Goal: Navigation & Orientation: Find specific page/section

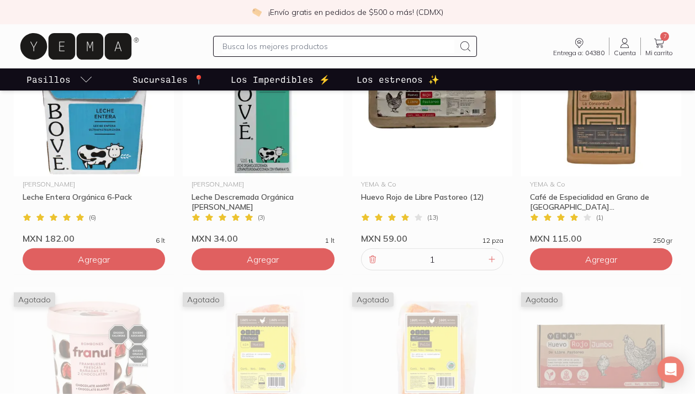
scroll to position [635, 0]
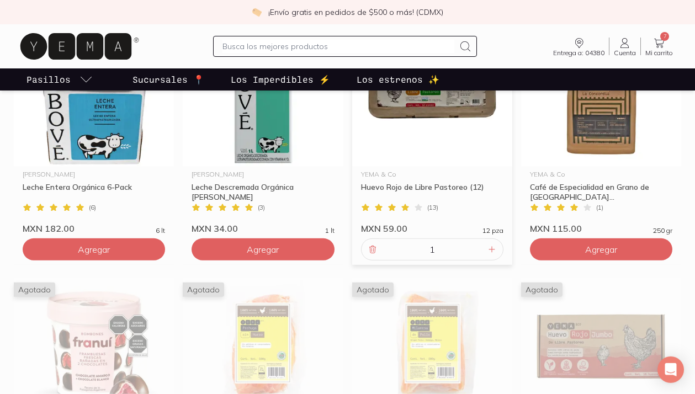
click at [442, 250] on input "1" at bounding box center [432, 249] width 106 height 21
click at [661, 38] on span "7" at bounding box center [664, 36] width 9 height 9
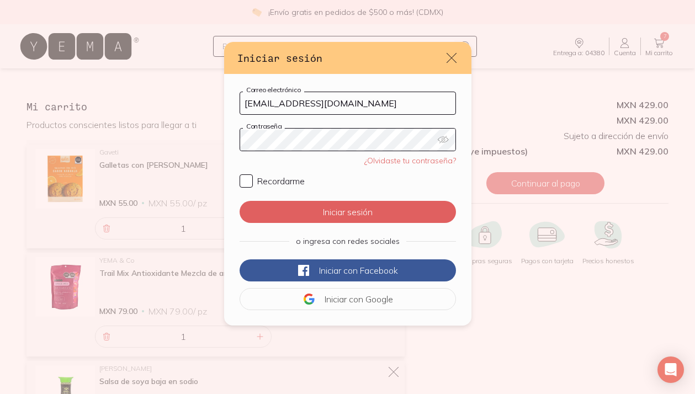
click at [441, 136] on icon "default" at bounding box center [442, 139] width 11 height 11
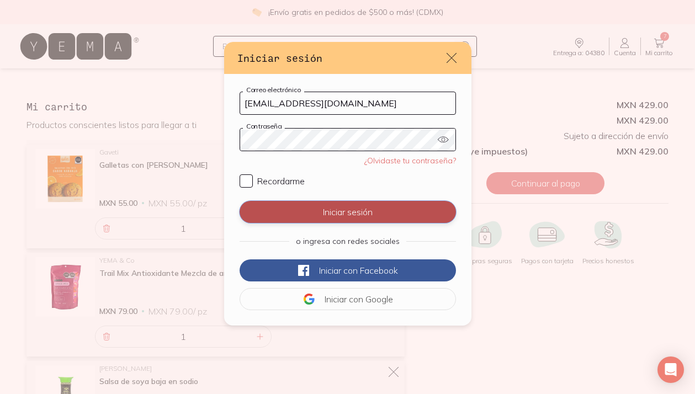
click at [319, 207] on button "Iniciar sesión" at bounding box center [347, 212] width 216 height 22
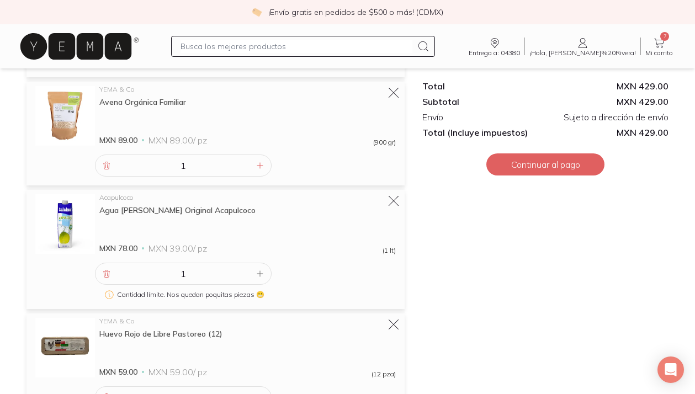
scroll to position [415, 0]
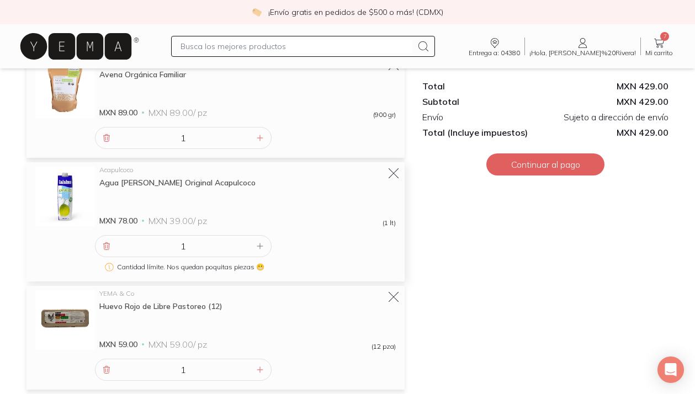
click at [253, 246] on input "1" at bounding box center [183, 246] width 140 height 21
click at [249, 244] on input "1" at bounding box center [183, 246] width 140 height 21
click at [248, 244] on input "1" at bounding box center [183, 246] width 140 height 21
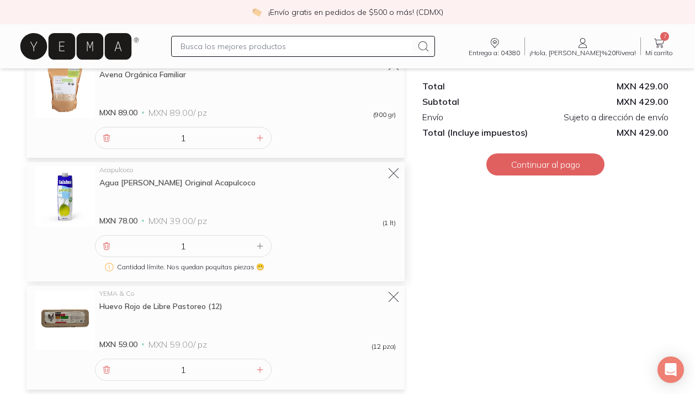
click at [213, 251] on input "1" at bounding box center [183, 246] width 140 height 21
click at [248, 244] on input "1" at bounding box center [183, 246] width 140 height 21
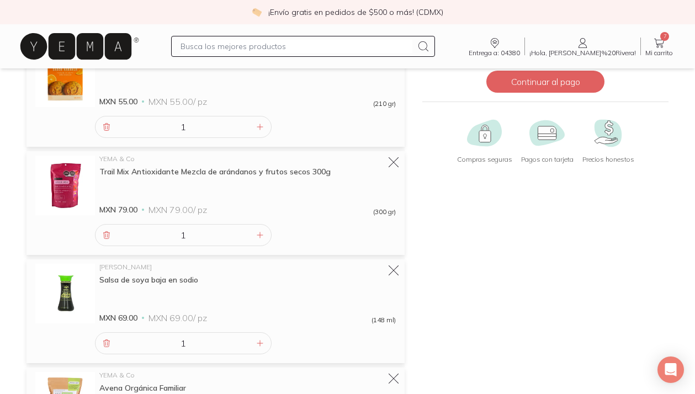
scroll to position [0, 0]
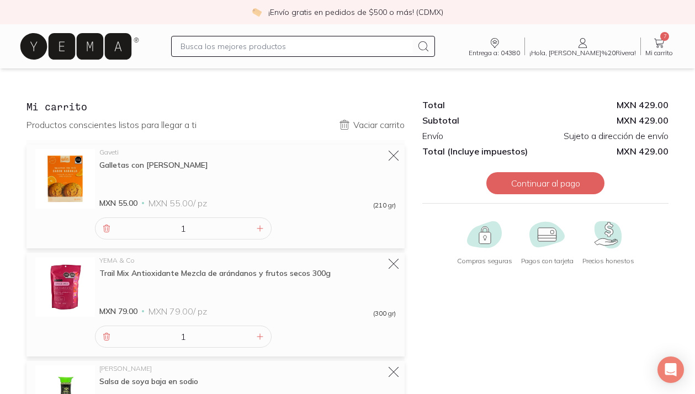
click at [92, 49] on icon at bounding box center [75, 46] width 111 height 26
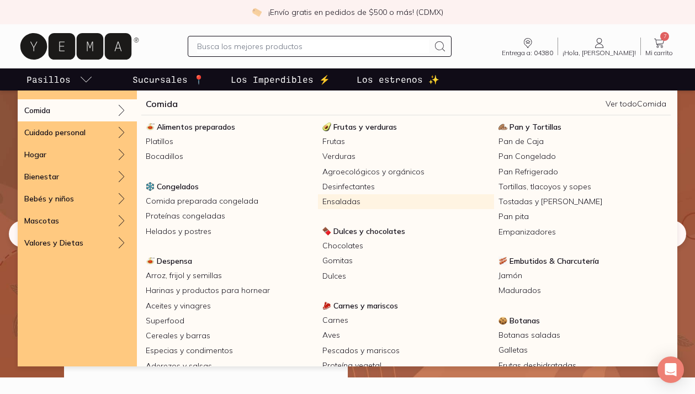
click at [351, 202] on link "Ensaladas" at bounding box center [406, 201] width 177 height 15
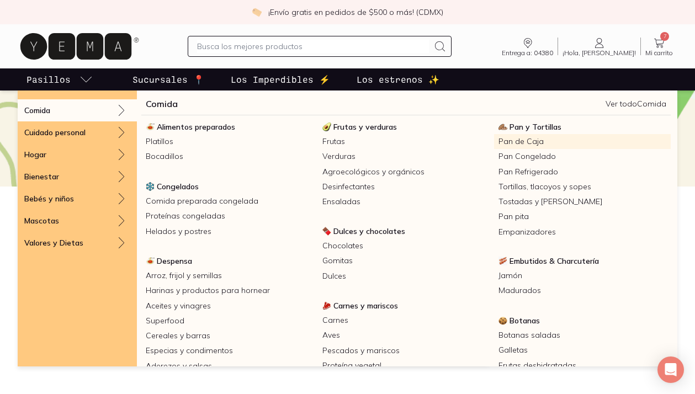
click at [524, 140] on link "Pan de Caja" at bounding box center [582, 141] width 177 height 15
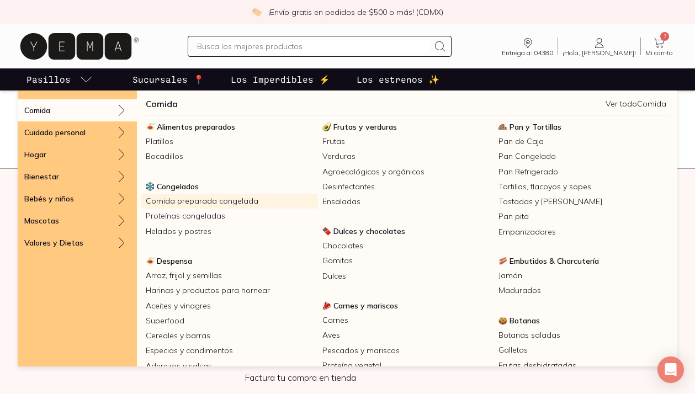
scroll to position [4, 0]
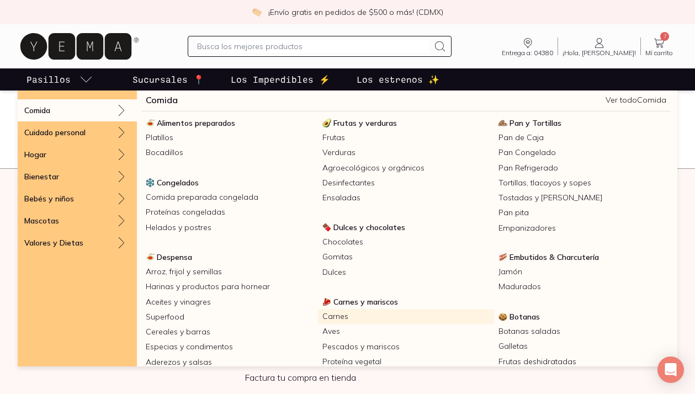
click at [337, 318] on link "Carnes" at bounding box center [406, 316] width 177 height 15
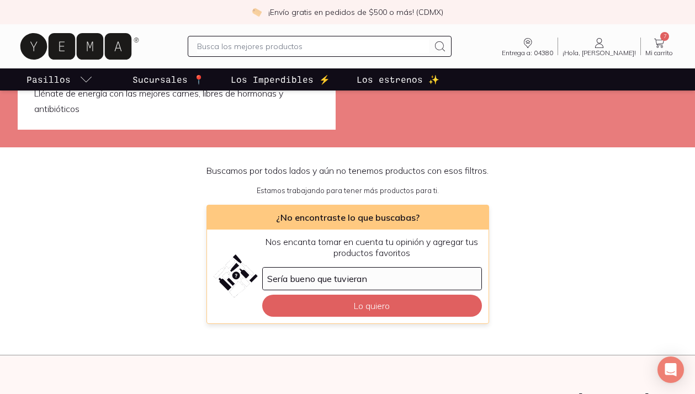
scroll to position [56, 0]
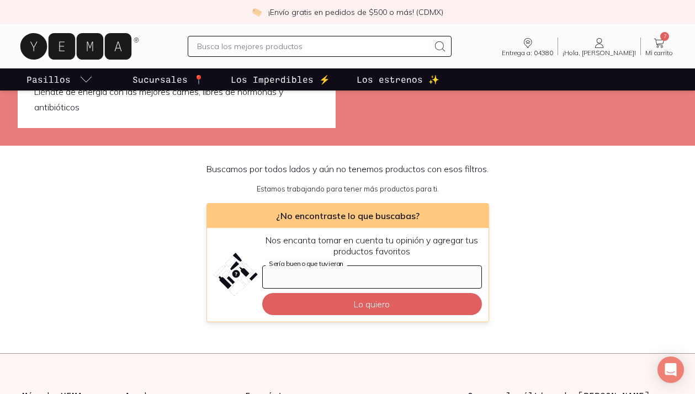
click at [336, 283] on input "Sería bueno que tuvieran" at bounding box center [372, 277] width 218 height 22
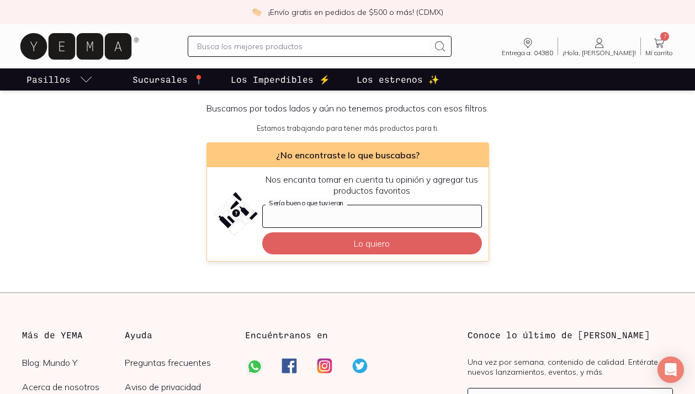
scroll to position [116, 0]
click at [162, 83] on p "Sucursales 📍" at bounding box center [168, 79] width 72 height 13
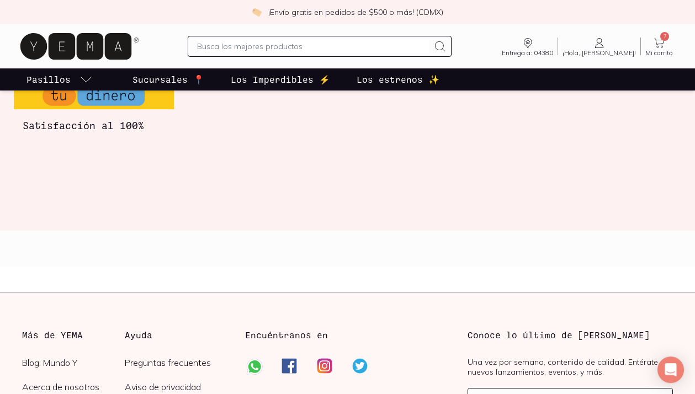
scroll to position [1918, 0]
